Goal: Information Seeking & Learning: Learn about a topic

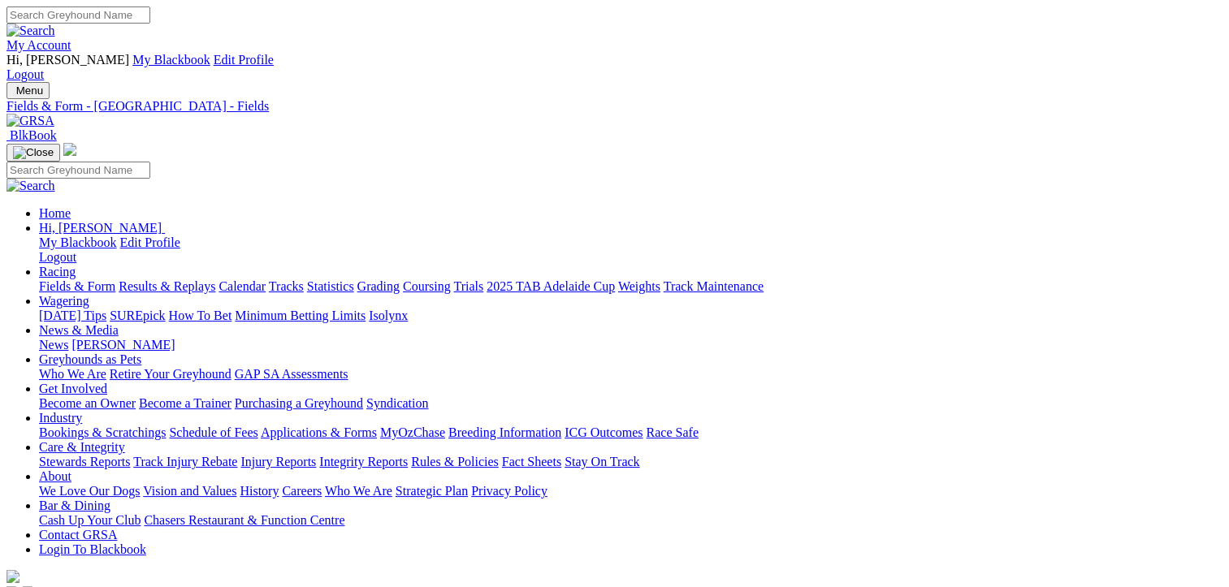
click at [56, 279] on link "Fields & Form" at bounding box center [77, 286] width 76 height 14
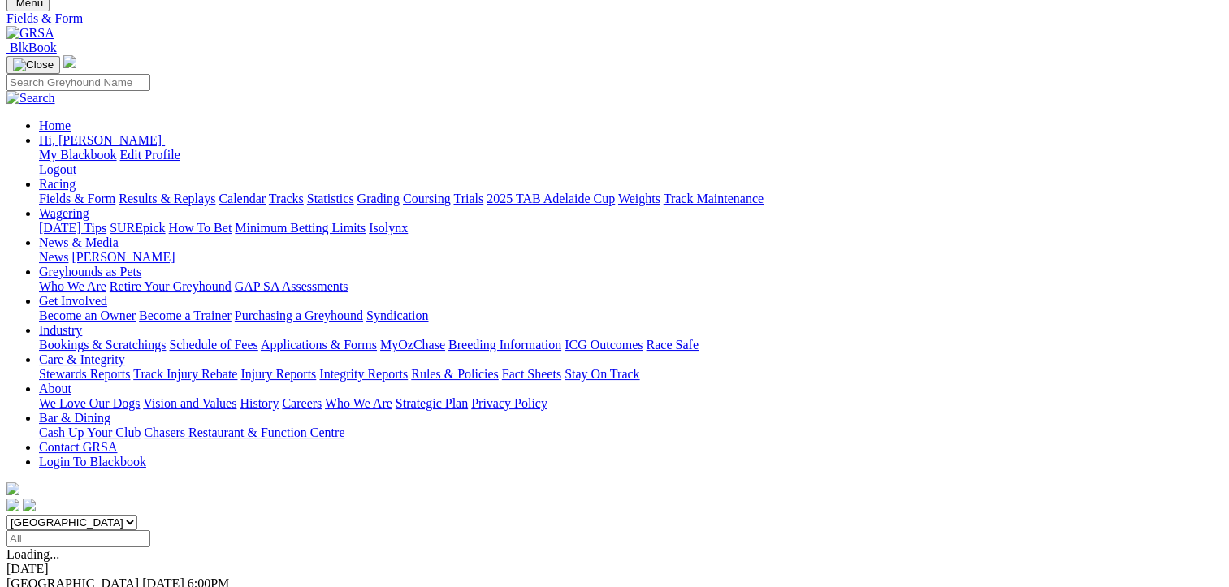
scroll to position [81, 0]
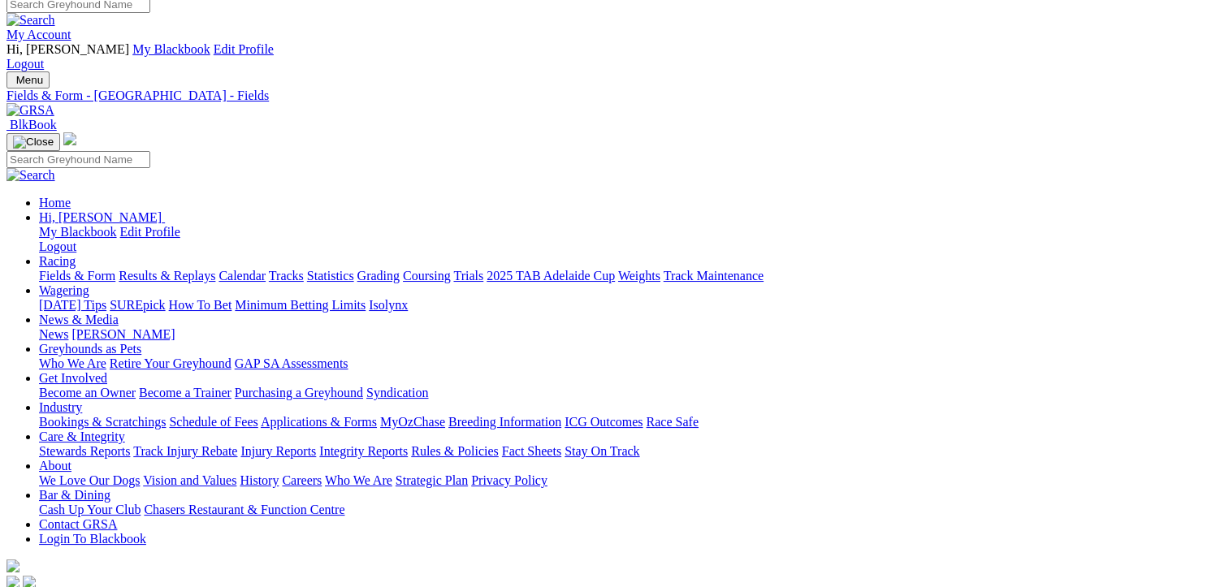
scroll to position [487, 0]
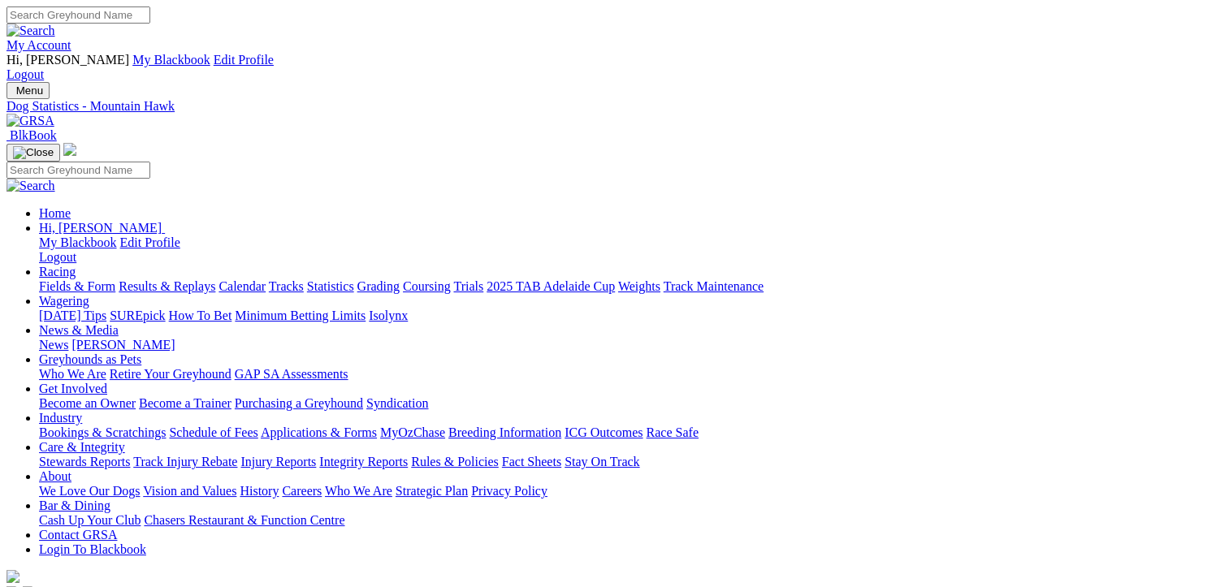
click at [354, 279] on link "Statistics" at bounding box center [330, 286] width 47 height 14
type input "minnie mac"
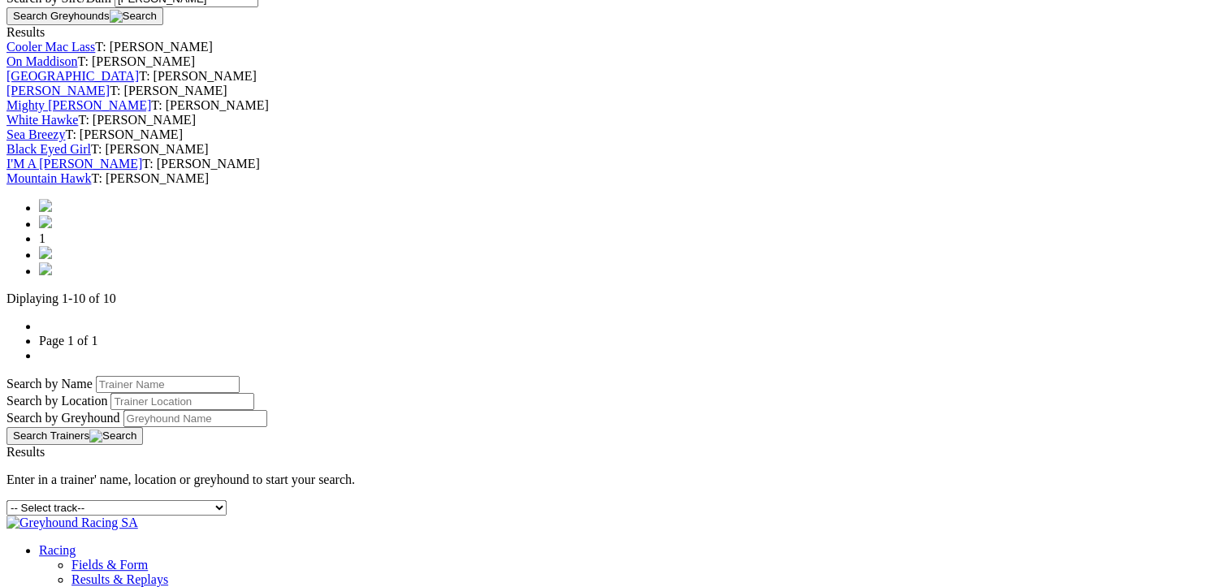
scroll to position [731, 0]
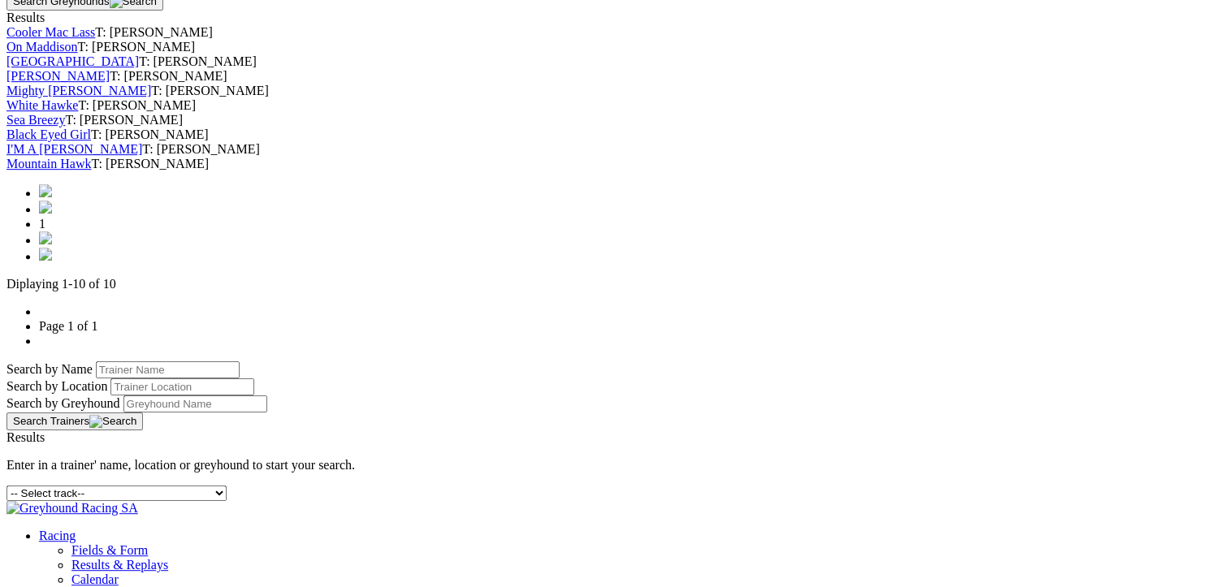
click at [142, 156] on link "I'M A [PERSON_NAME]" at bounding box center [74, 149] width 136 height 14
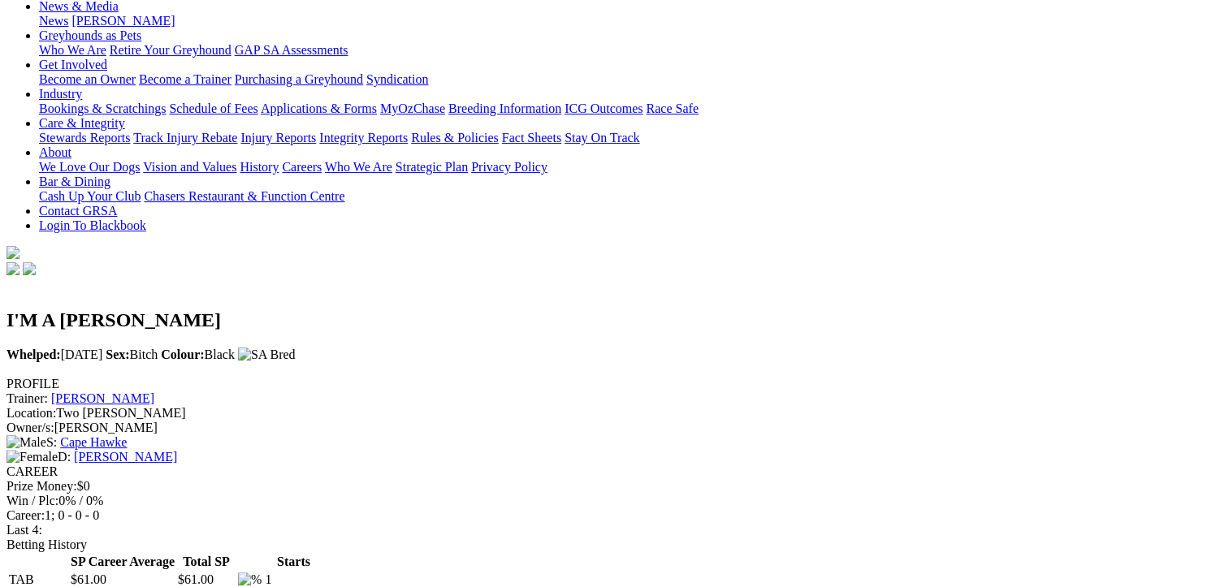
scroll to position [325, 0]
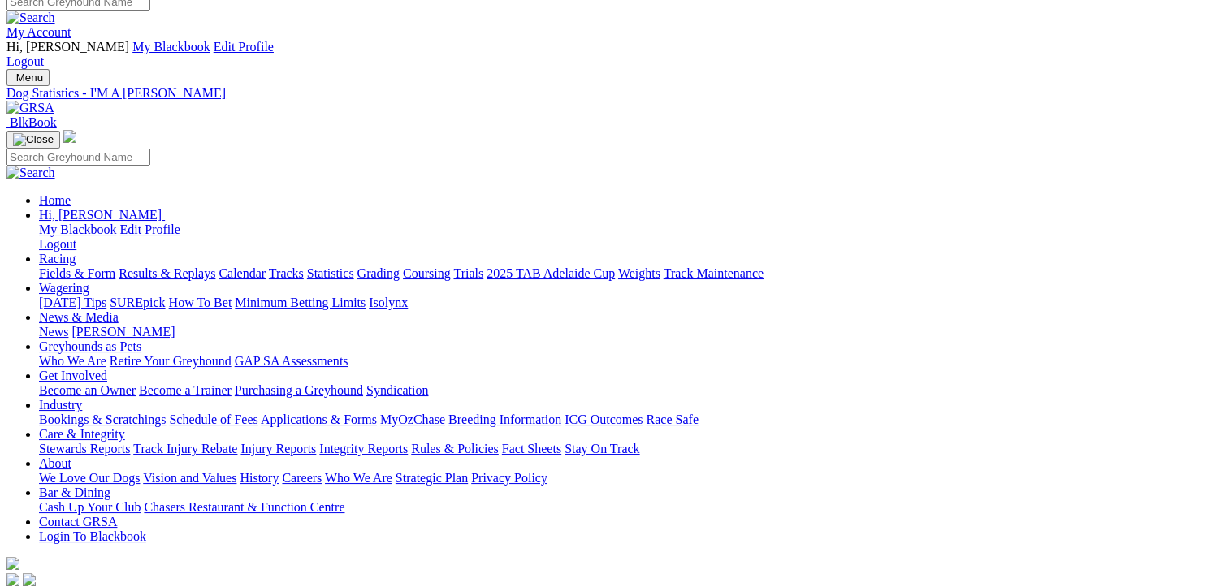
scroll to position [0, 0]
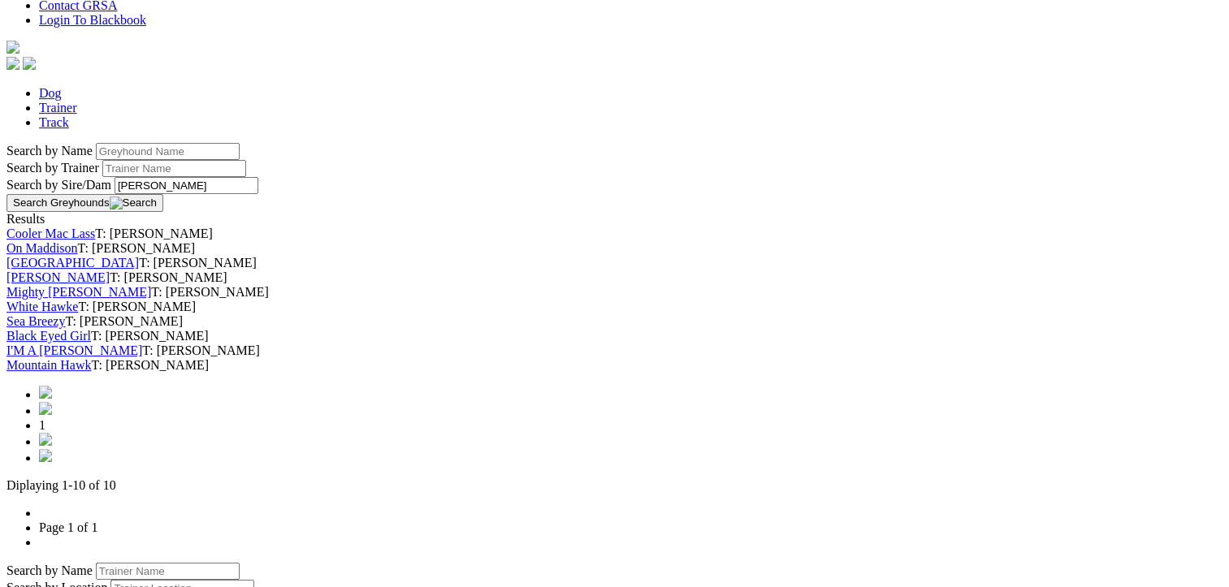
scroll to position [731, 0]
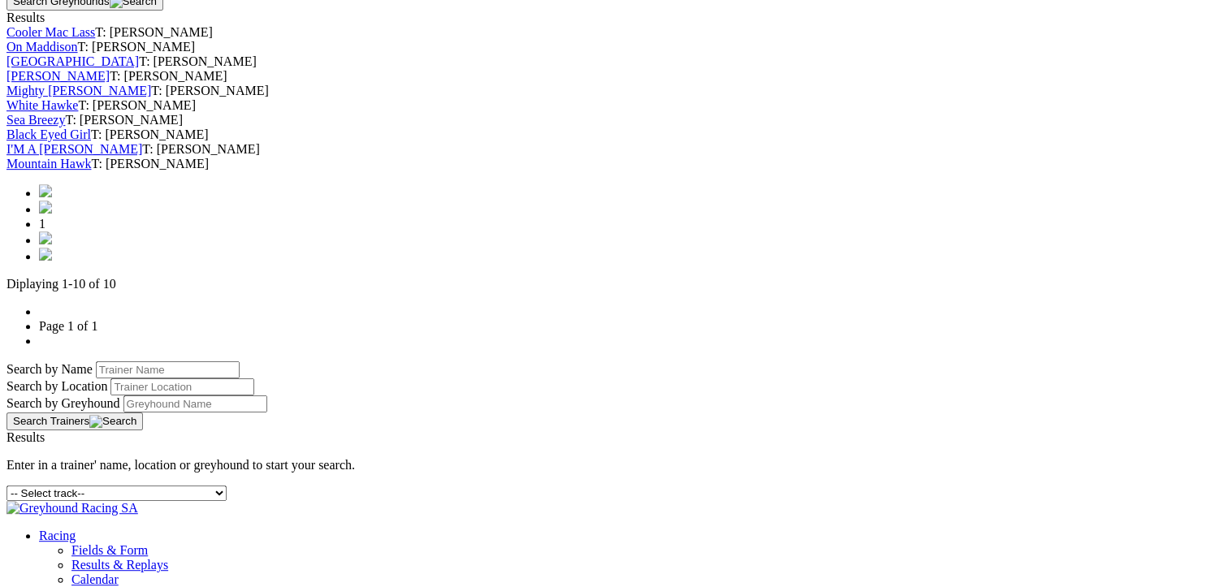
click at [91, 141] on link "Black Eyed Girl" at bounding box center [48, 135] width 84 height 14
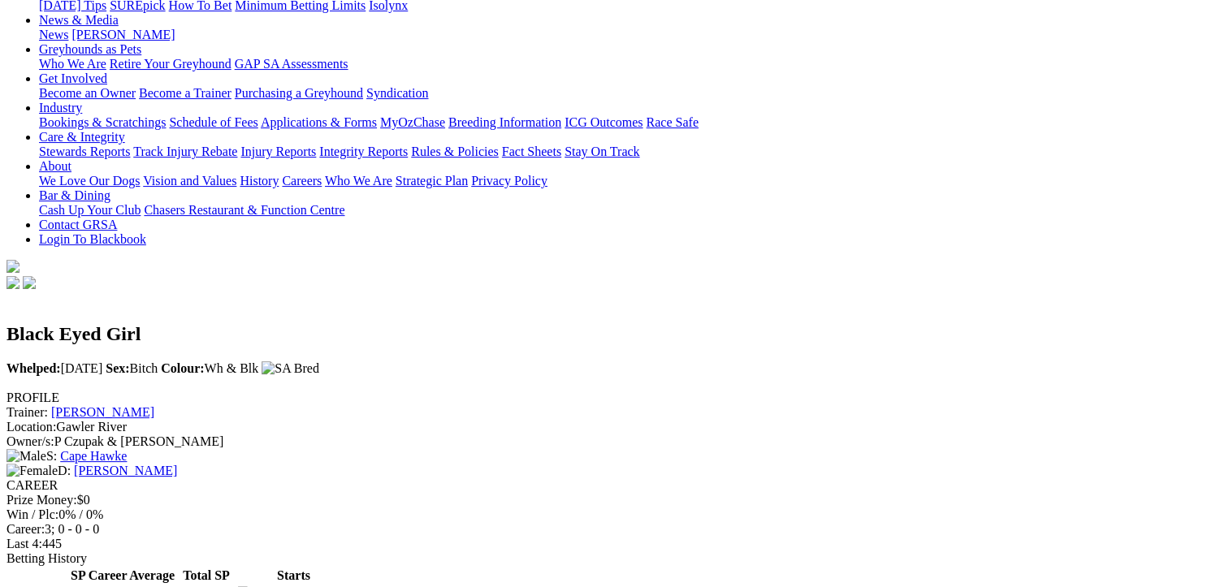
scroll to position [406, 0]
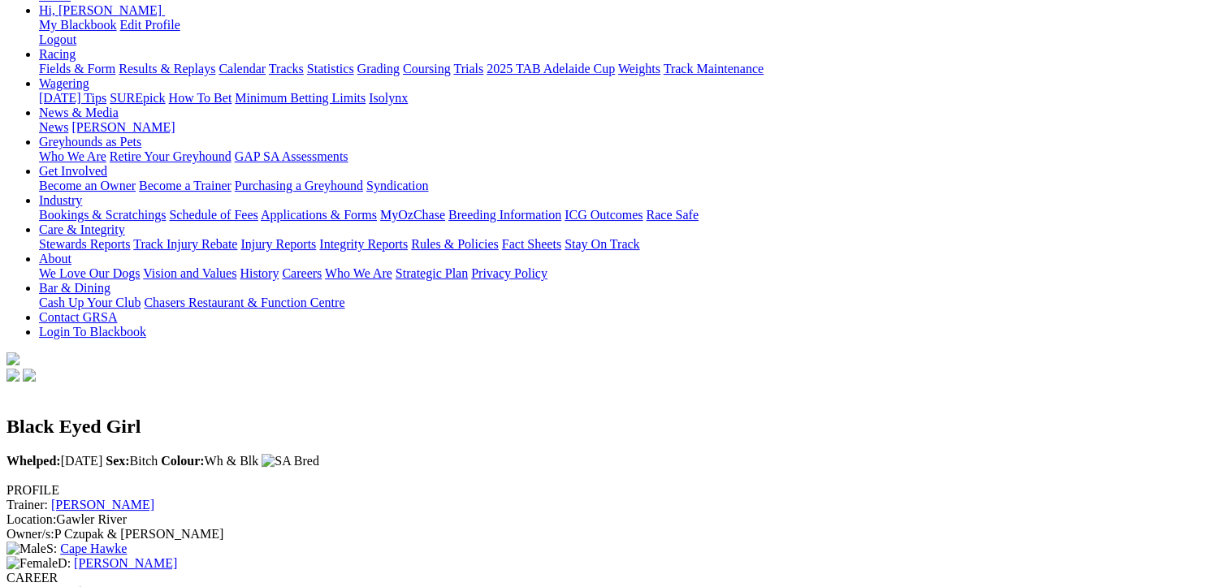
scroll to position [0, 0]
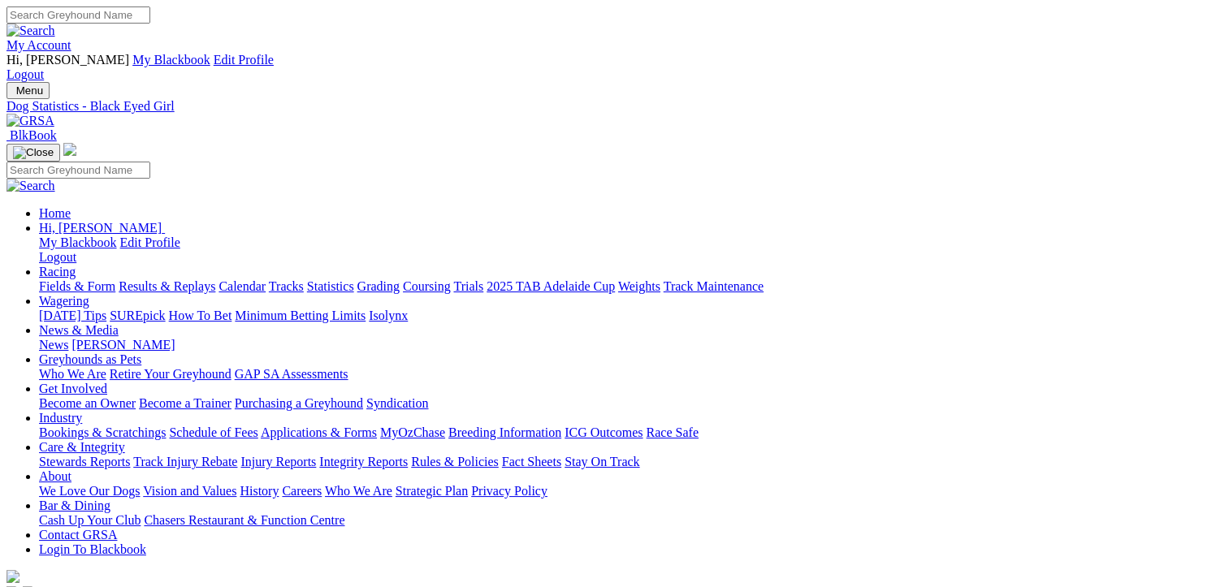
click at [50, 279] on link "Fields & Form" at bounding box center [77, 286] width 76 height 14
click at [879, 218] on link "CSV (Excel)" at bounding box center [845, 211] width 67 height 14
click at [62, 279] on link "Fields & Form" at bounding box center [77, 286] width 76 height 14
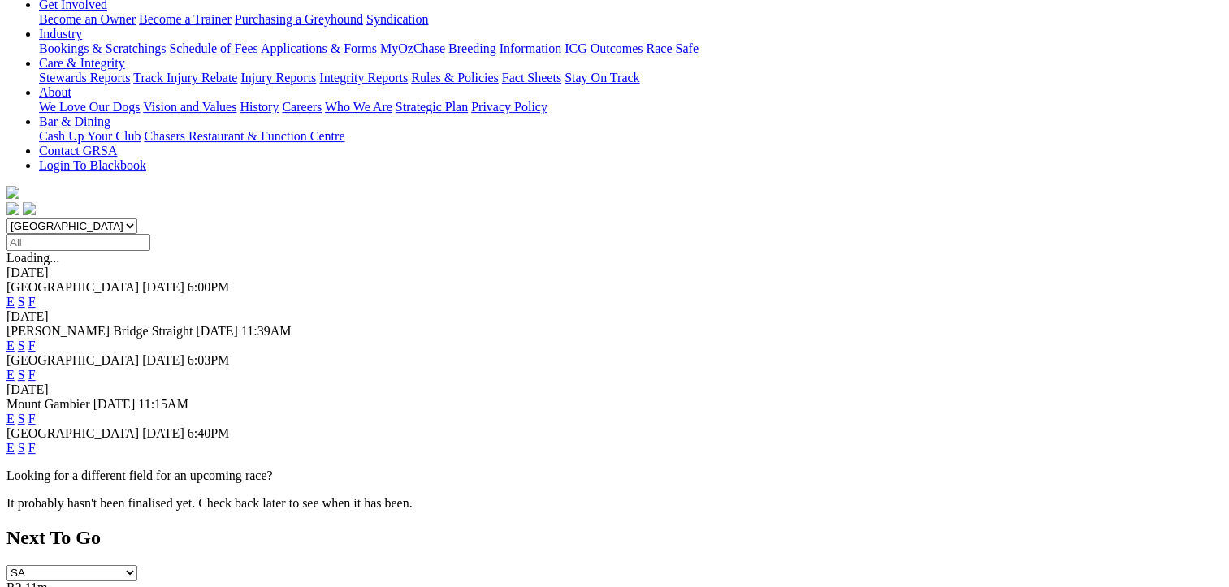
scroll to position [406, 0]
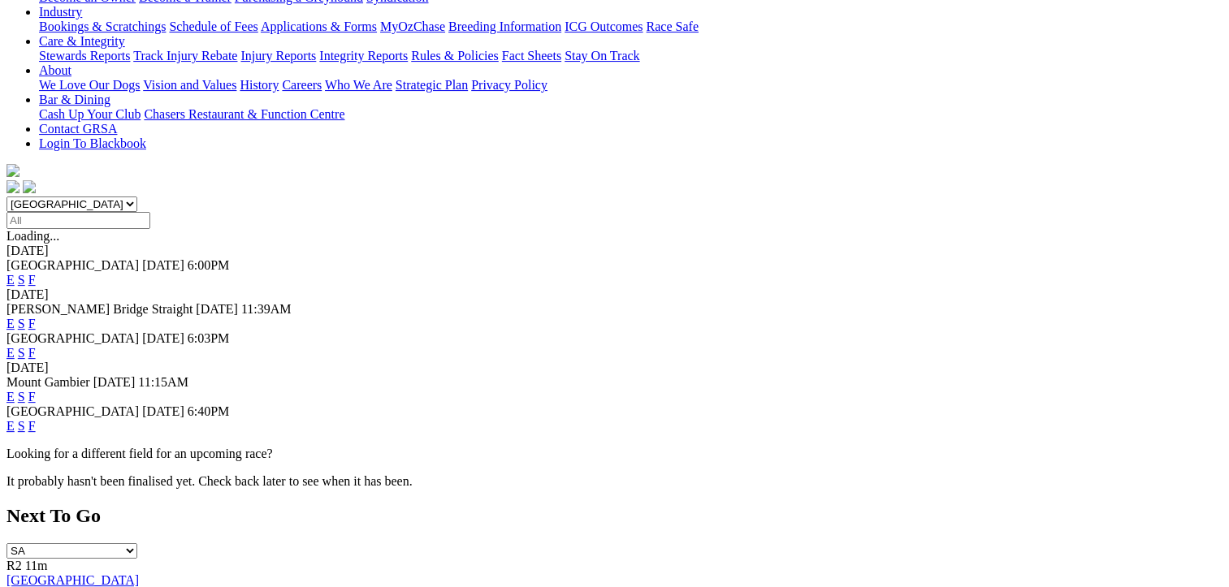
click at [36, 419] on link "F" at bounding box center [31, 426] width 7 height 14
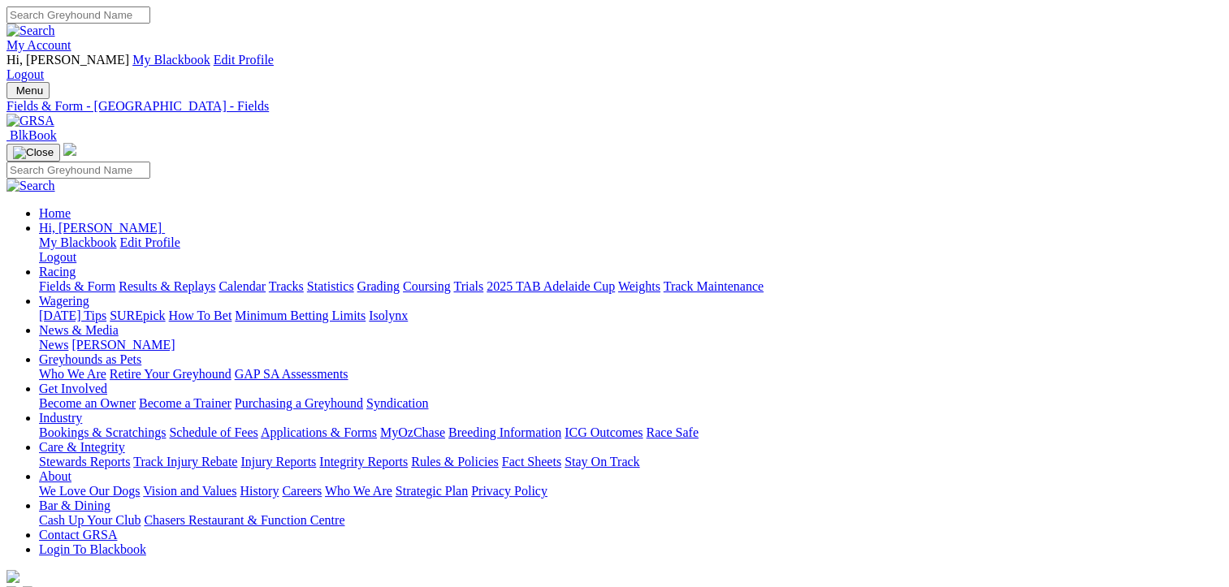
click at [879, 211] on link "CSV (Excel)" at bounding box center [845, 204] width 67 height 14
click at [67, 279] on link "Fields & Form" at bounding box center [77, 286] width 76 height 14
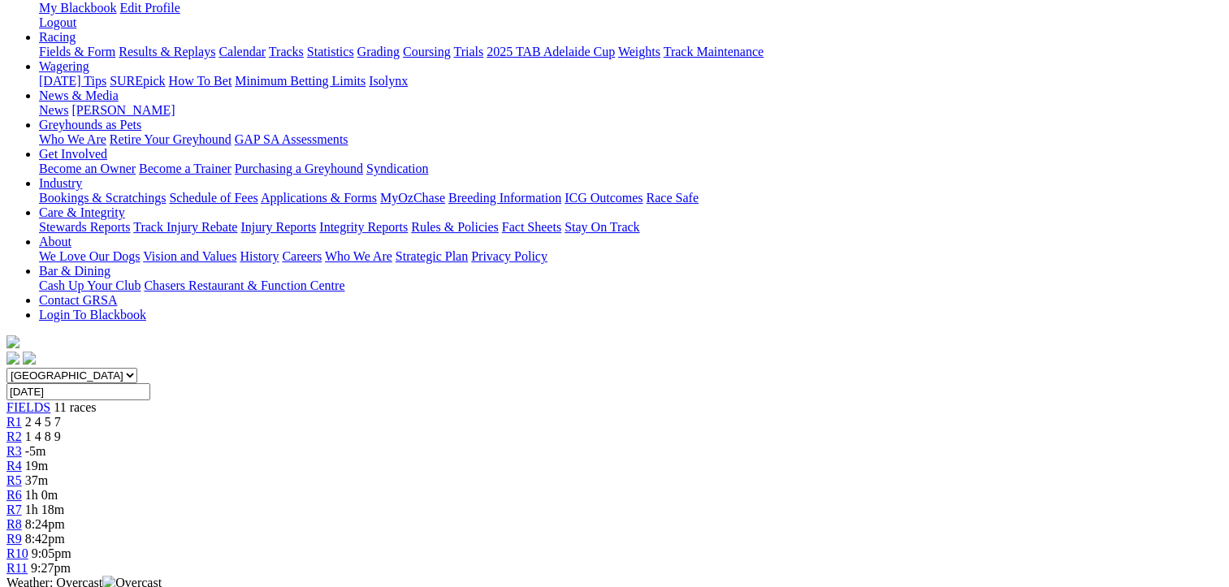
scroll to position [244, 0]
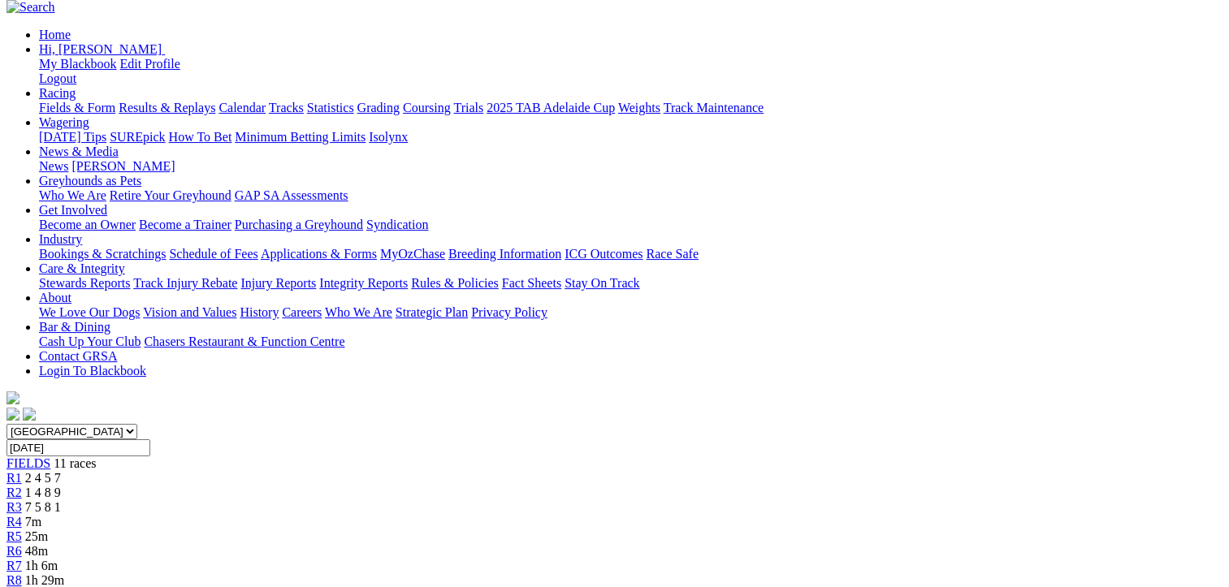
scroll to position [244, 0]
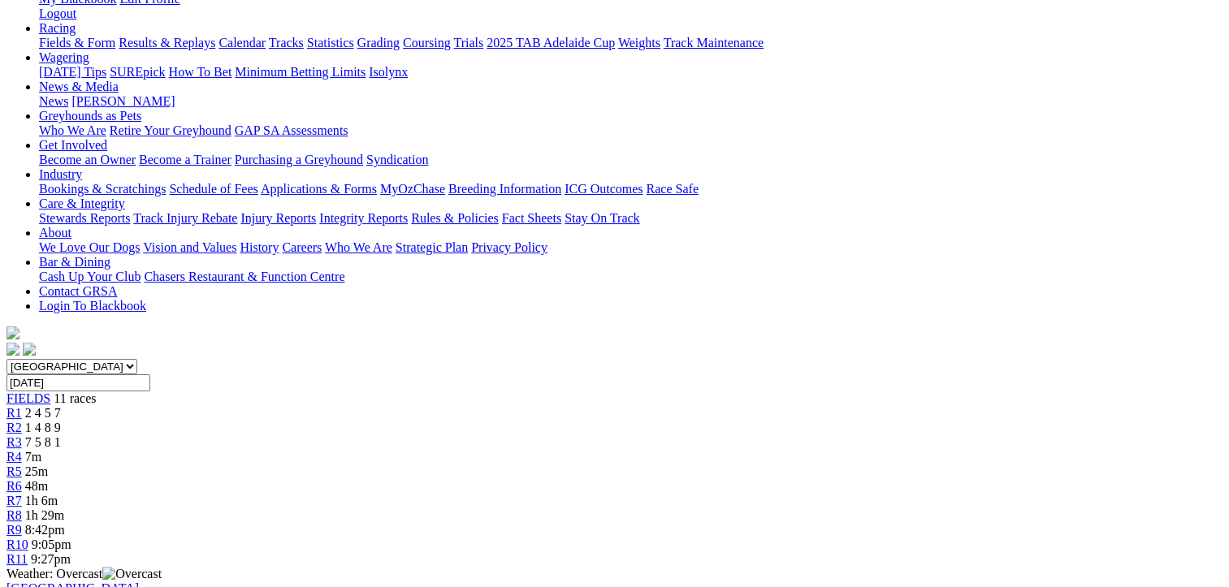
click at [390, 435] on div "R3 7 5 8 1" at bounding box center [614, 442] width 1216 height 15
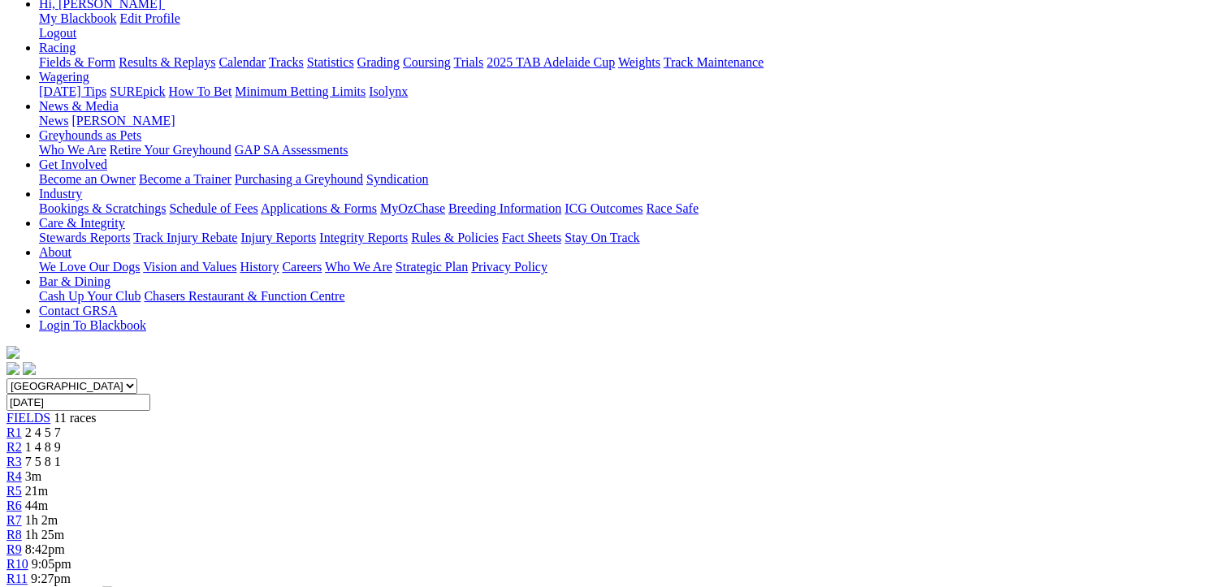
scroll to position [325, 0]
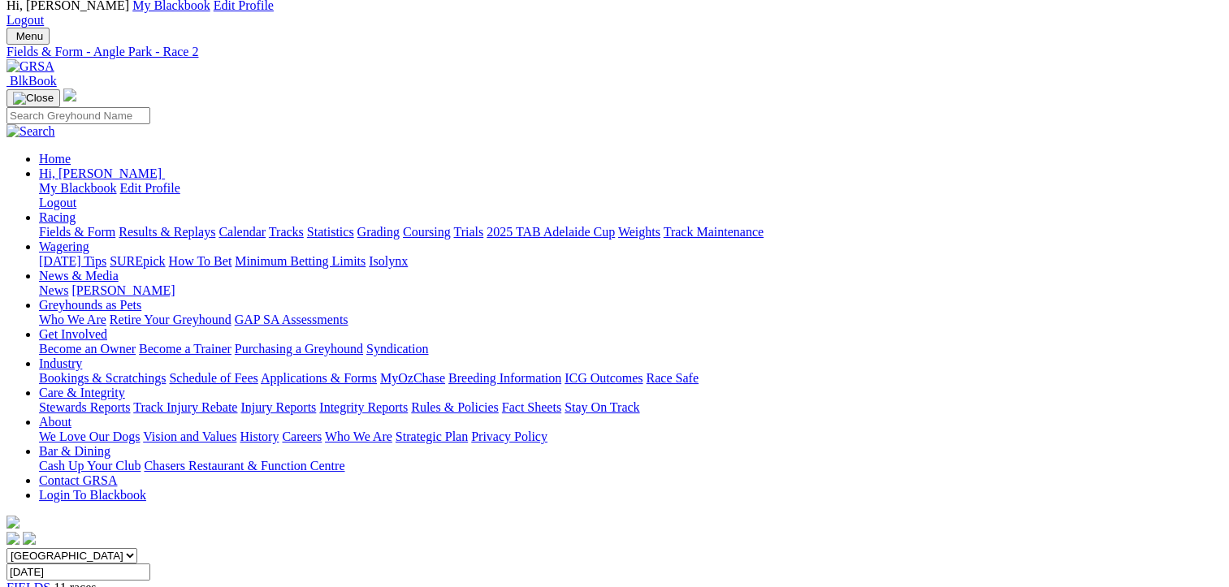
scroll to position [0, 0]
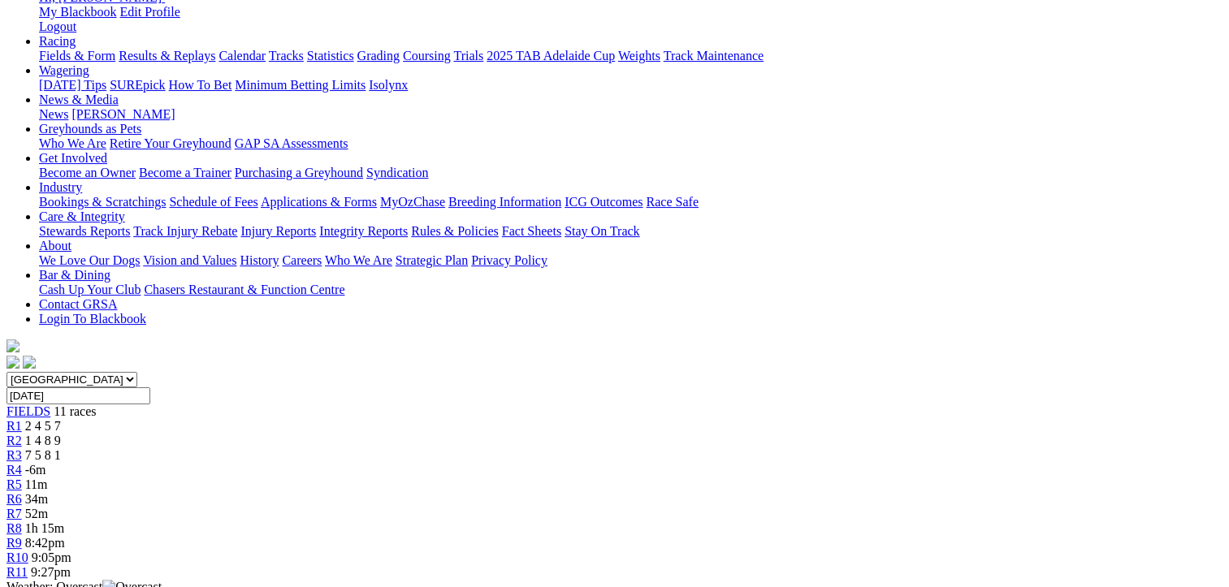
scroll to position [81, 0]
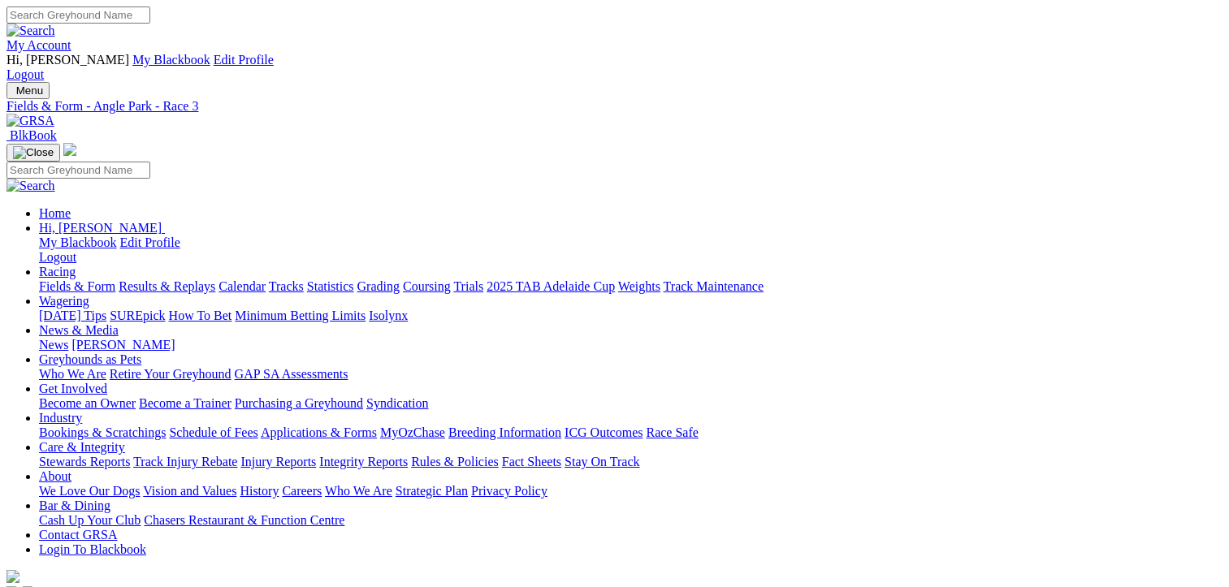
scroll to position [39, 0]
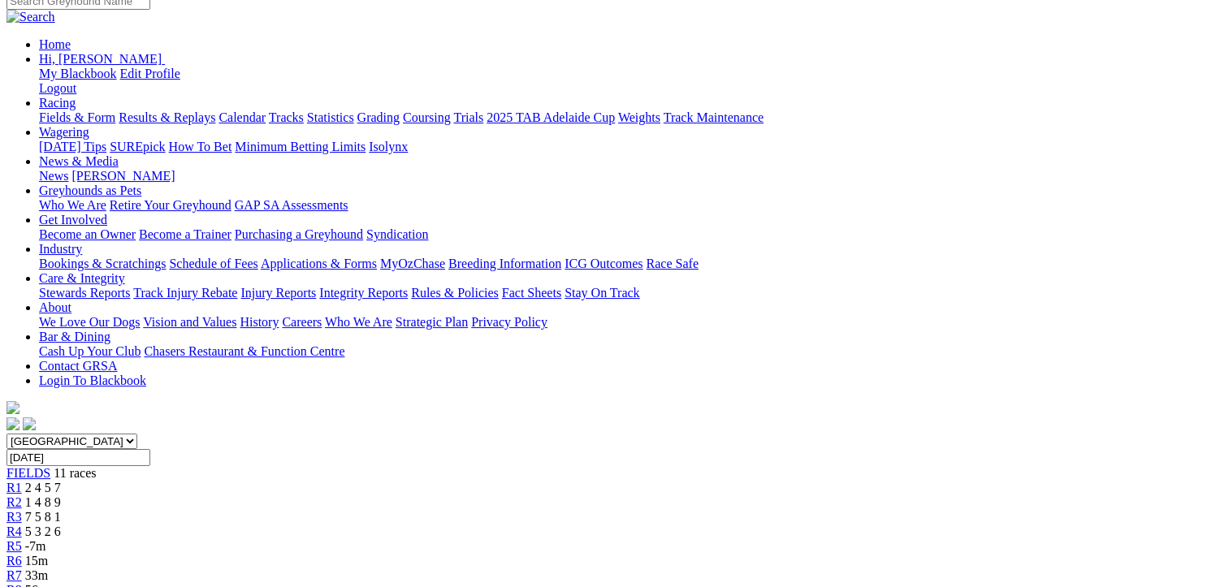
scroll to position [325, 0]
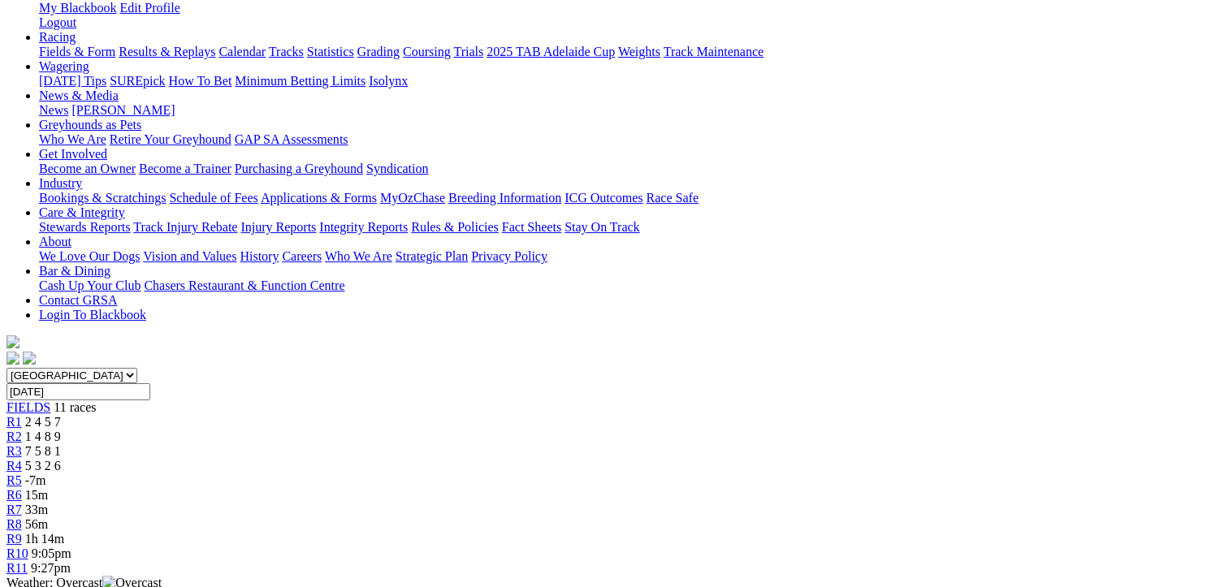
scroll to position [81, 0]
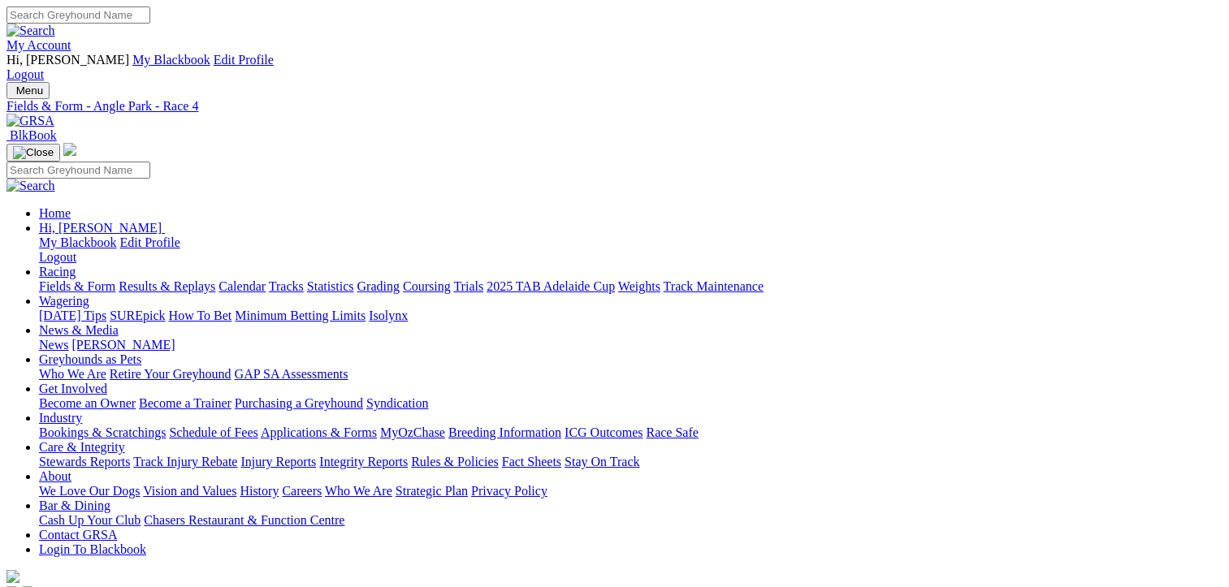
scroll to position [39, 0]
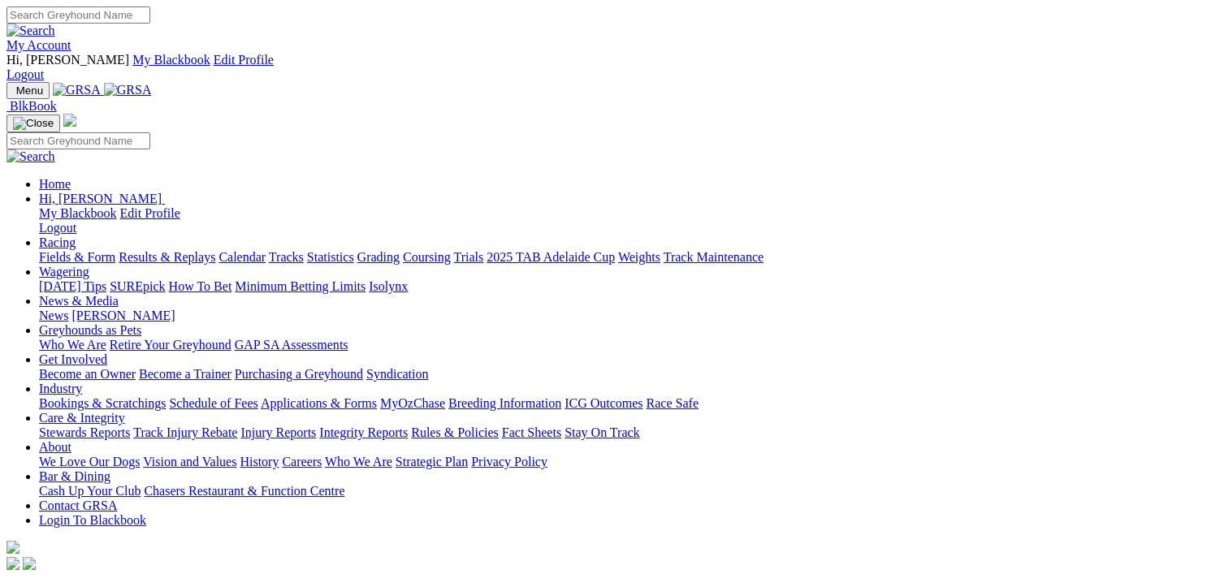
click at [81, 250] on link "Fields & Form" at bounding box center [77, 257] width 76 height 14
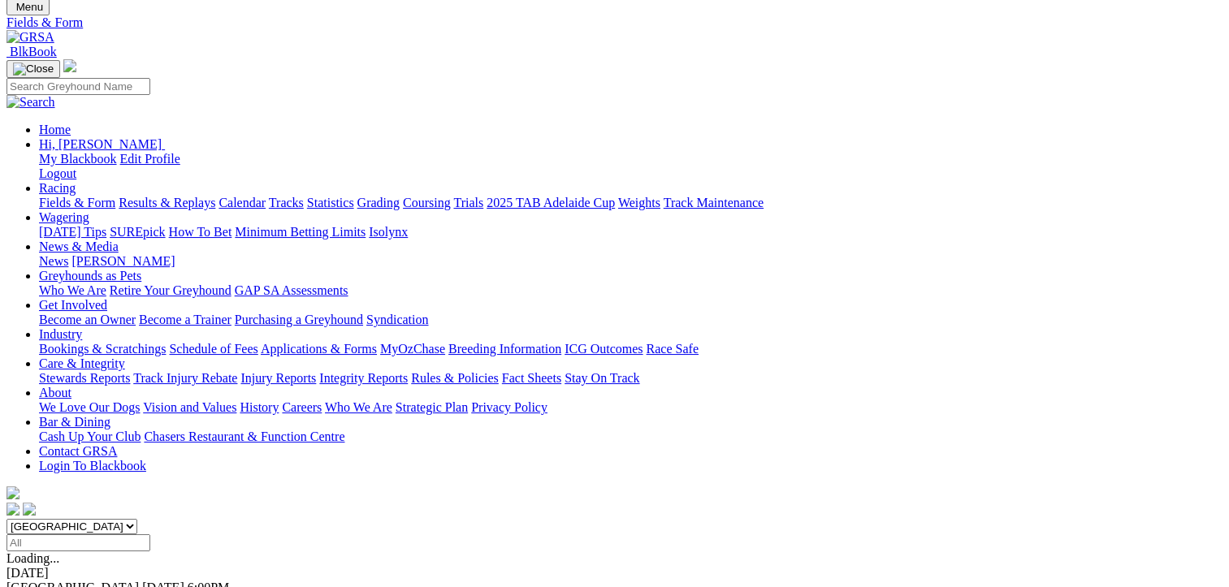
scroll to position [325, 0]
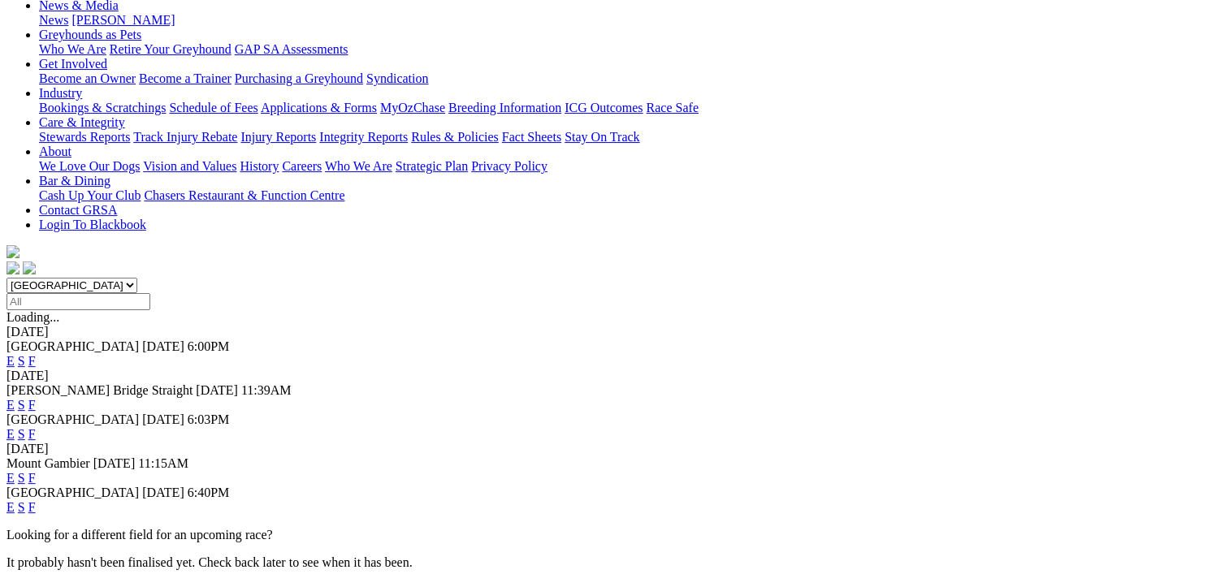
click at [36, 500] on link "F" at bounding box center [31, 507] width 7 height 14
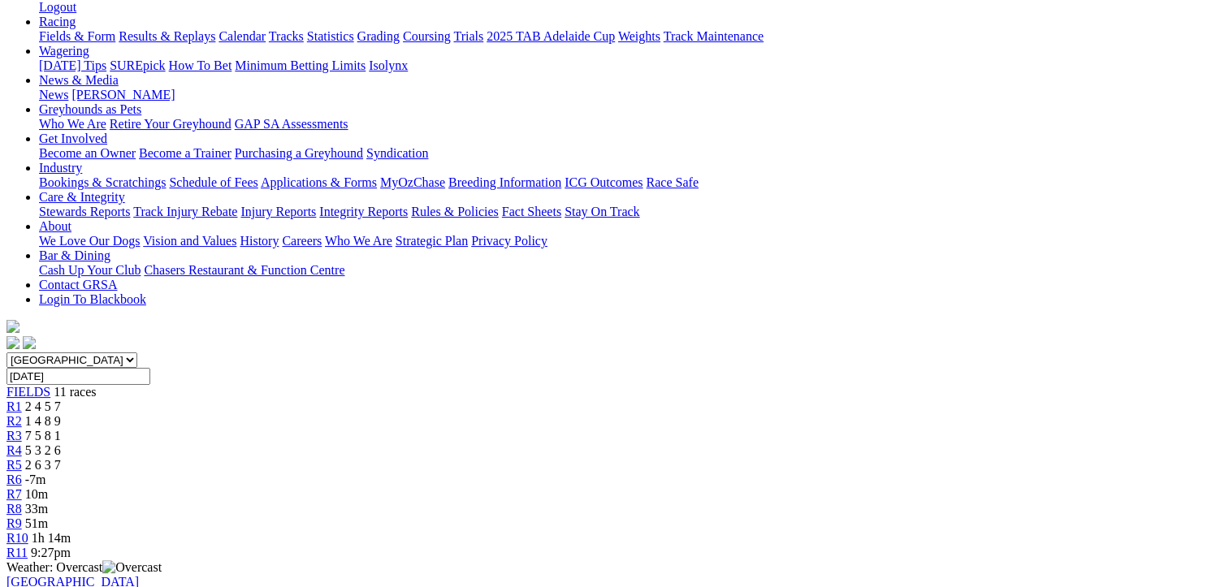
scroll to position [162, 0]
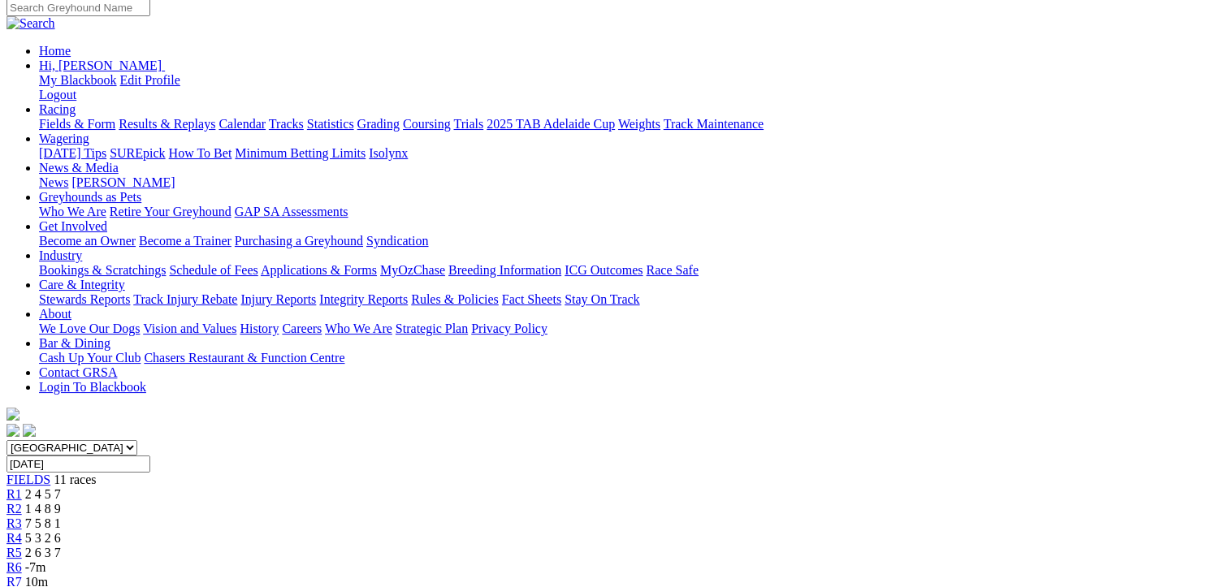
click at [22, 560] on span "R6" at bounding box center [13, 567] width 15 height 14
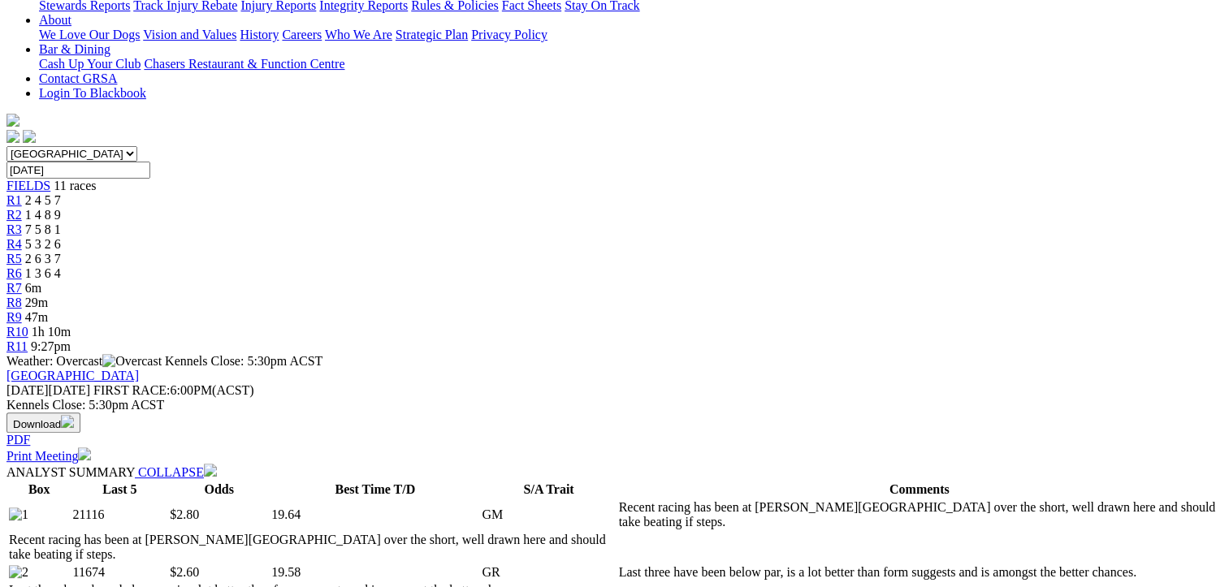
scroll to position [650, 0]
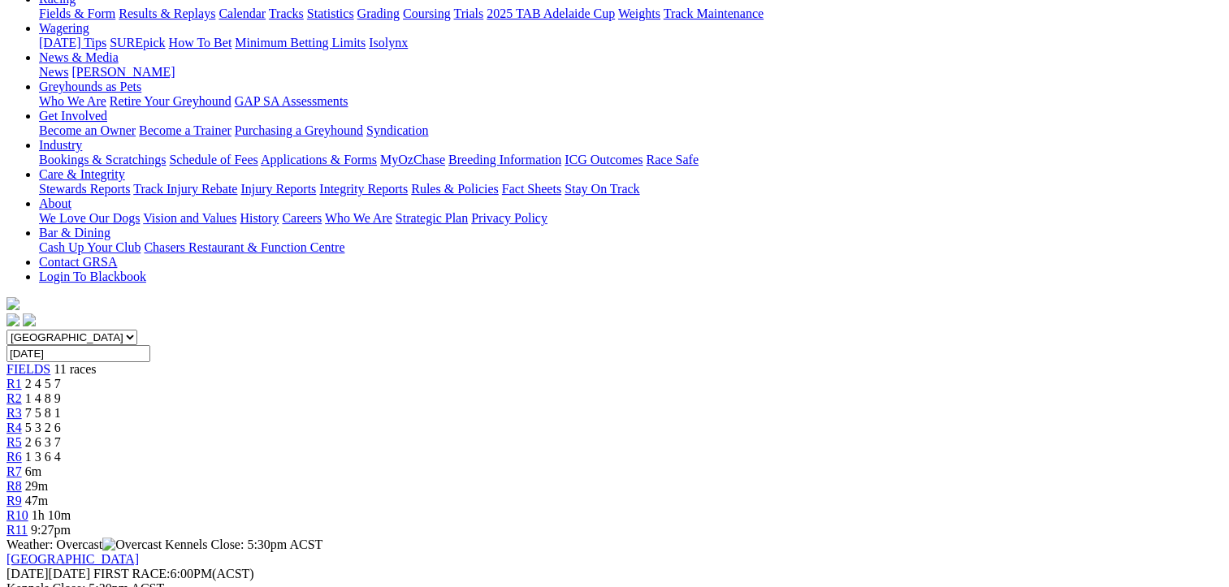
scroll to position [244, 0]
